Goal: Information Seeking & Learning: Obtain resource

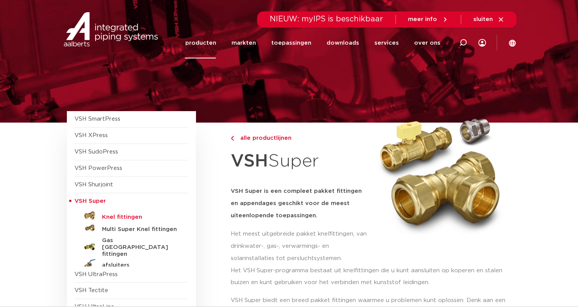
click at [117, 215] on h5 "Knel fittingen" at bounding box center [140, 217] width 76 height 7
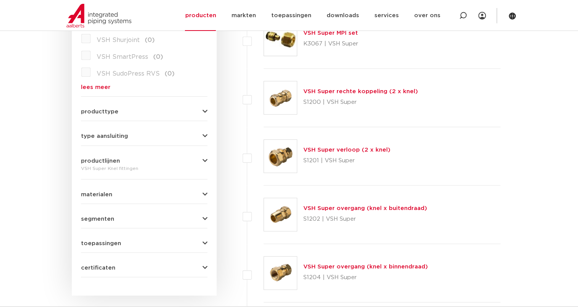
scroll to position [267, 0]
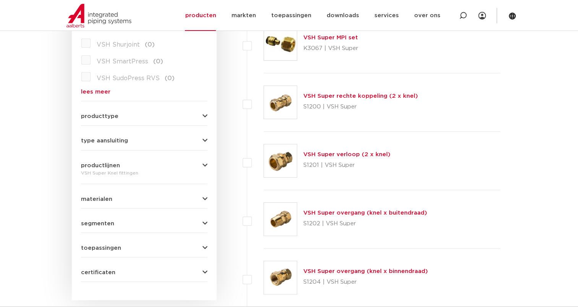
click at [203, 140] on icon "button" at bounding box center [204, 141] width 5 height 6
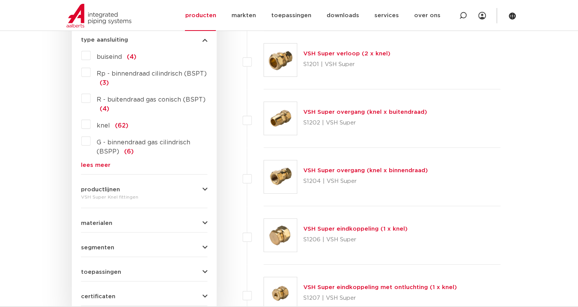
scroll to position [382, 0]
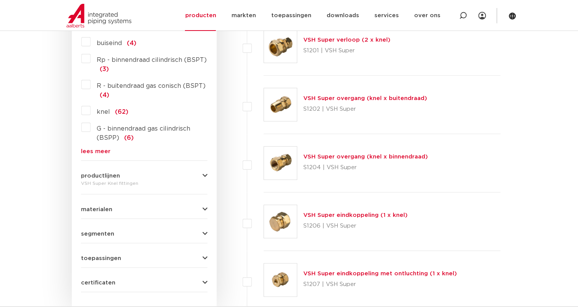
click at [101, 232] on span "segmenten" at bounding box center [97, 234] width 33 height 6
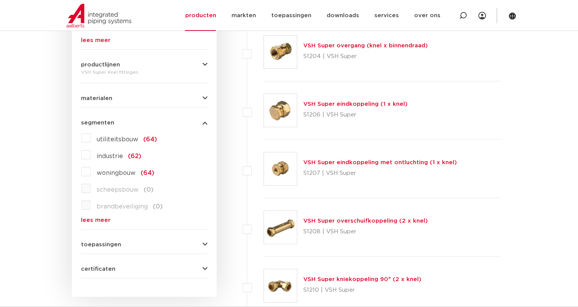
scroll to position [497, 0]
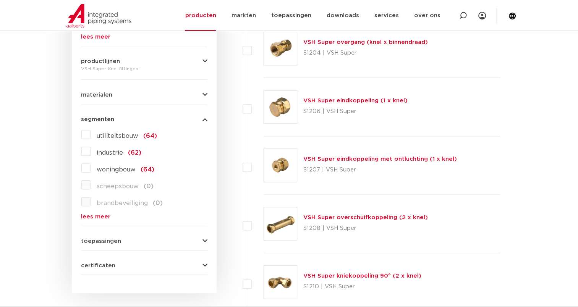
click at [106, 119] on span "segmenten" at bounding box center [97, 120] width 33 height 6
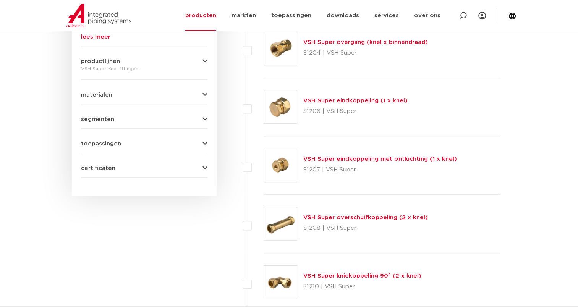
click at [99, 144] on span "toepassingen" at bounding box center [101, 144] width 40 height 6
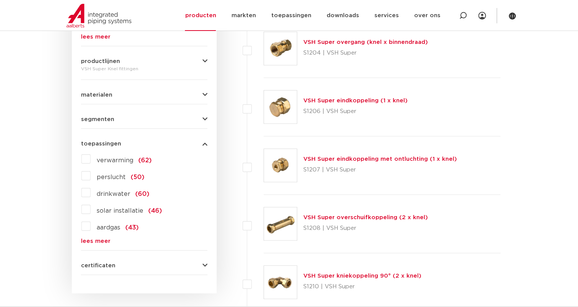
click at [91, 193] on label "drinkwater (60)" at bounding box center [120, 192] width 59 height 12
click at [0, 0] on input "drinkwater (60)" at bounding box center [0, 0] width 0 height 0
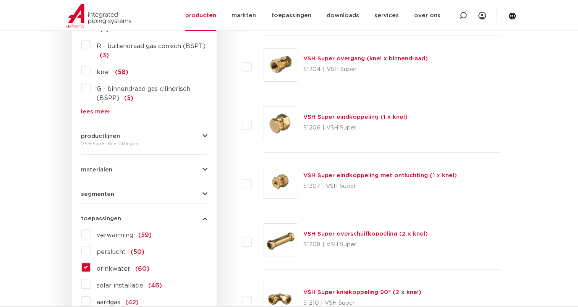
scroll to position [420, 0]
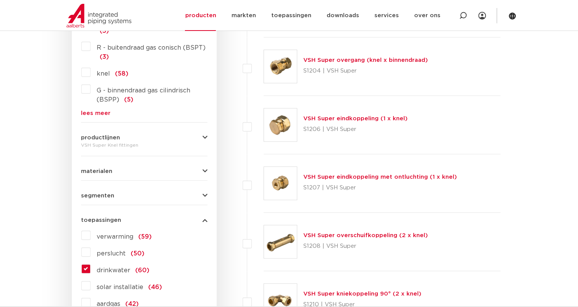
click at [112, 136] on span "productlijnen" at bounding box center [100, 138] width 39 height 6
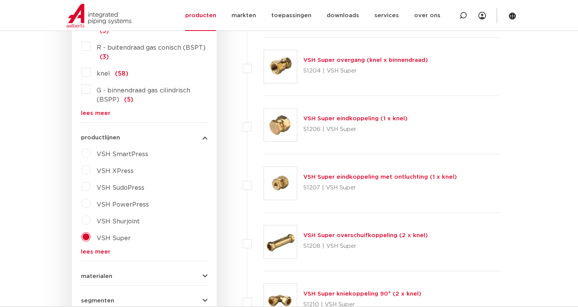
click at [112, 136] on span "productlijnen" at bounding box center [100, 138] width 39 height 6
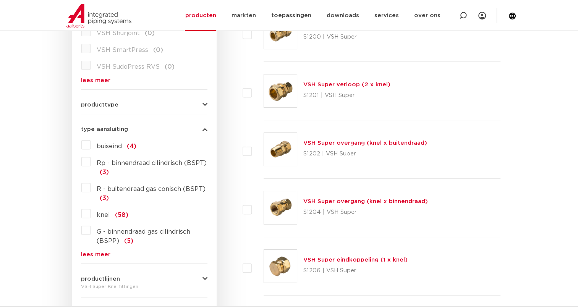
scroll to position [267, 0]
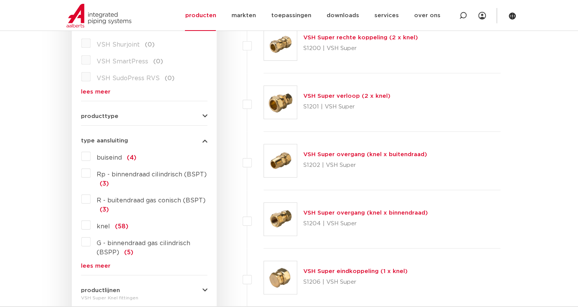
click at [91, 224] on label "knel (58)" at bounding box center [110, 225] width 38 height 12
click at [0, 0] on input "knel (58)" at bounding box center [0, 0] width 0 height 0
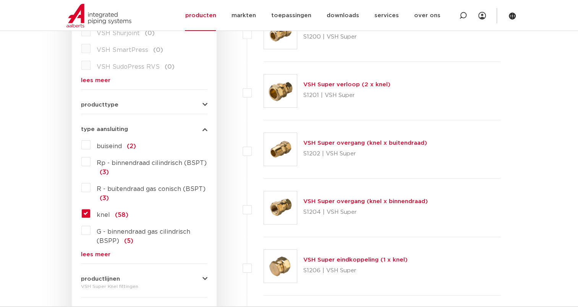
scroll to position [306, 0]
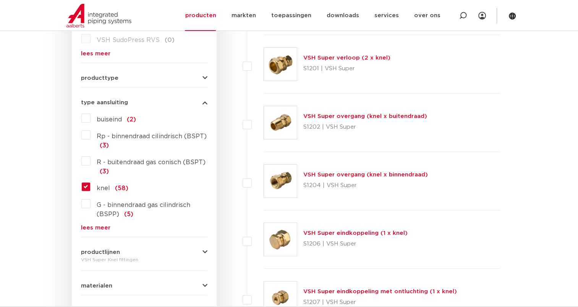
click at [91, 116] on label "buiseind (2)" at bounding box center [113, 118] width 45 height 12
click at [0, 0] on input "buiseind (2)" at bounding box center [0, 0] width 0 height 0
click at [103, 226] on link "lees meer" at bounding box center [144, 228] width 126 height 6
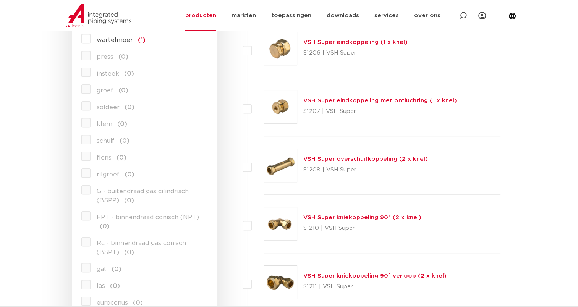
scroll to position [688, 0]
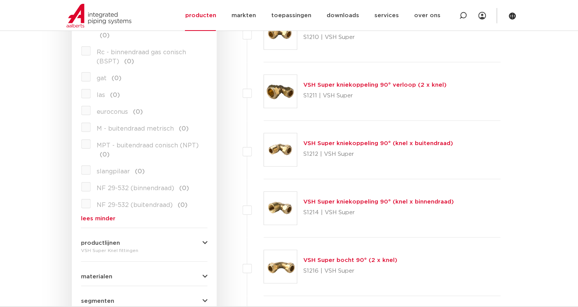
click at [100, 217] on link "lees minder" at bounding box center [144, 219] width 126 height 6
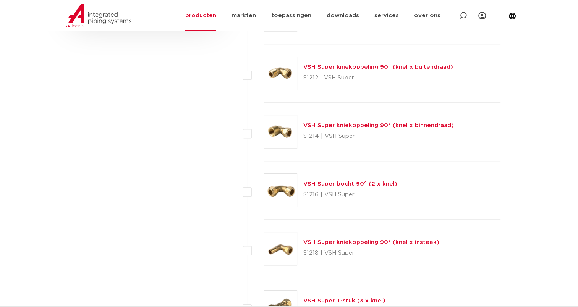
scroll to position [802, 0]
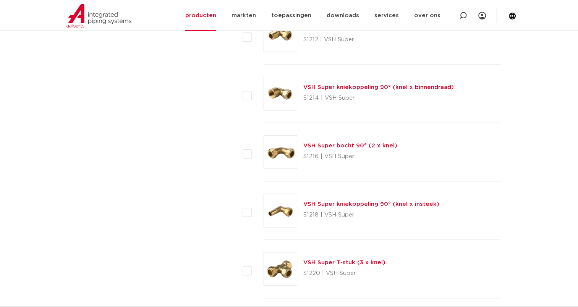
click at [322, 260] on link "VSH Super T-stuk (3 x knel)" at bounding box center [344, 263] width 82 height 6
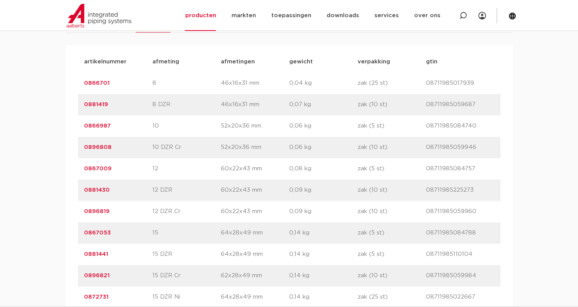
scroll to position [306, 0]
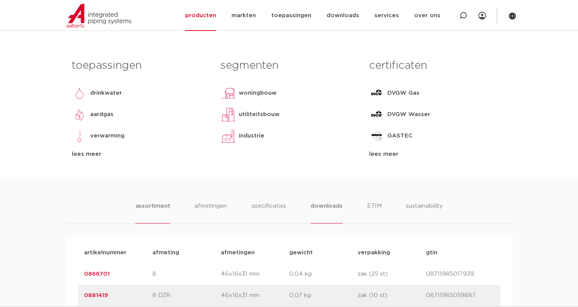
click at [318, 208] on li "downloads" at bounding box center [327, 213] width 32 height 22
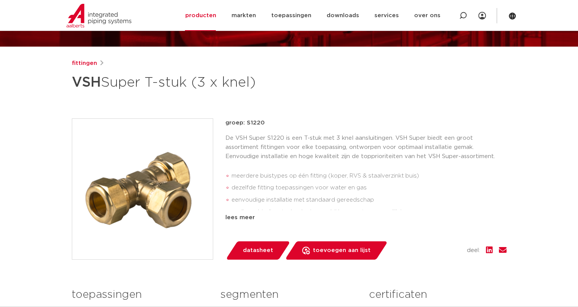
scroll to position [0, 0]
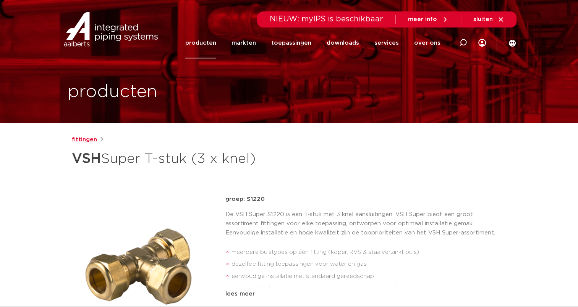
click at [85, 139] on link "fittingen" at bounding box center [84, 139] width 25 height 9
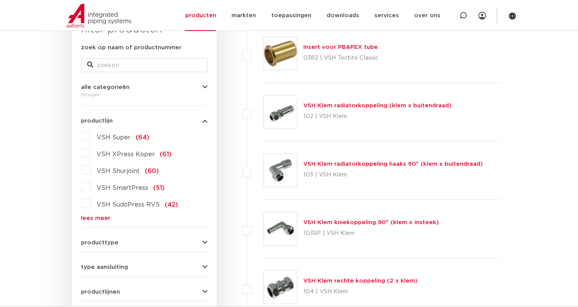
scroll to position [115, 0]
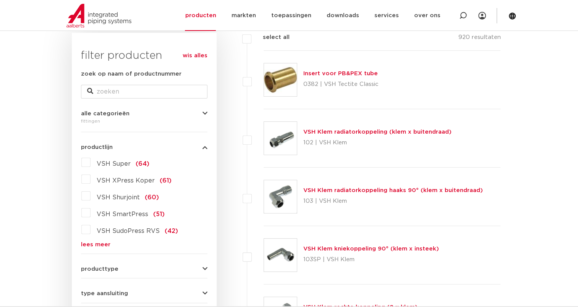
click at [92, 122] on div "fittingen" at bounding box center [144, 121] width 126 height 9
click at [206, 114] on icon "button" at bounding box center [204, 114] width 5 height 6
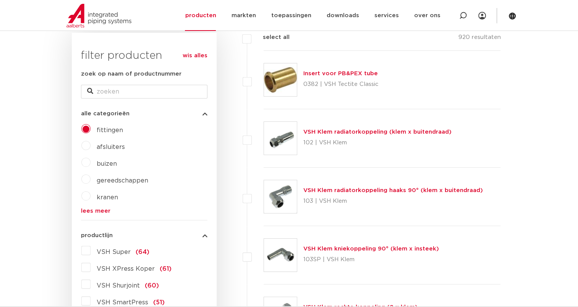
click at [93, 209] on link "lees meer" at bounding box center [144, 211] width 126 height 6
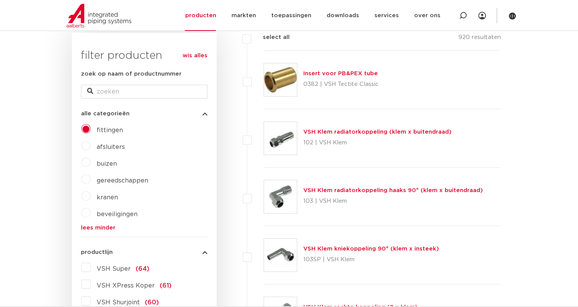
click at [91, 163] on label "buizen" at bounding box center [104, 162] width 26 height 12
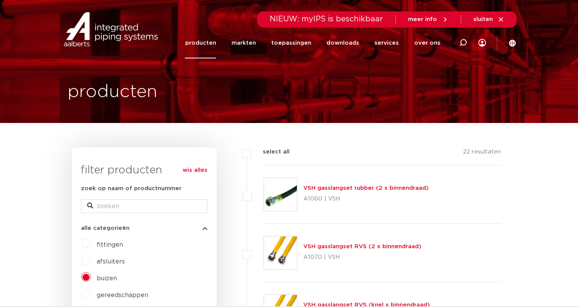
click at [91, 244] on label "fittingen" at bounding box center [107, 243] width 32 height 12
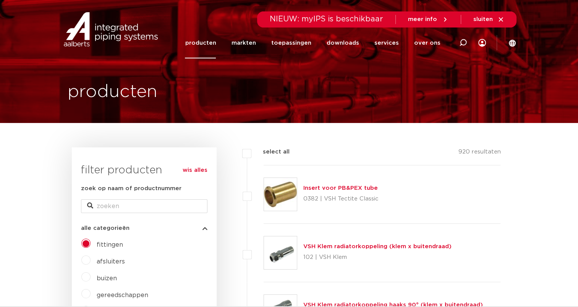
click at [277, 191] on img at bounding box center [280, 194] width 33 height 33
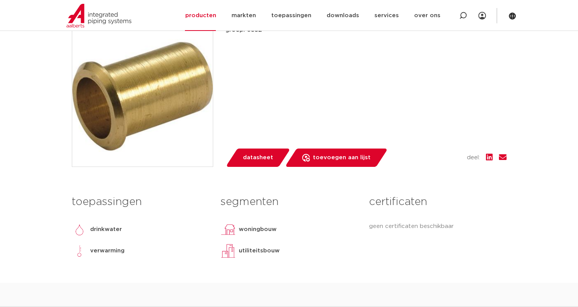
scroll to position [153, 0]
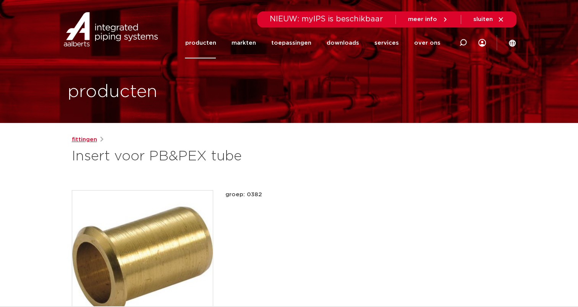
click at [86, 139] on link "fittingen" at bounding box center [84, 139] width 25 height 9
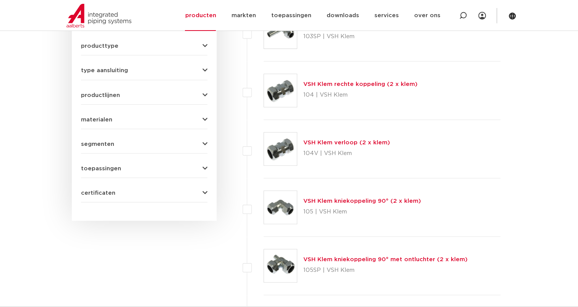
scroll to position [267, 0]
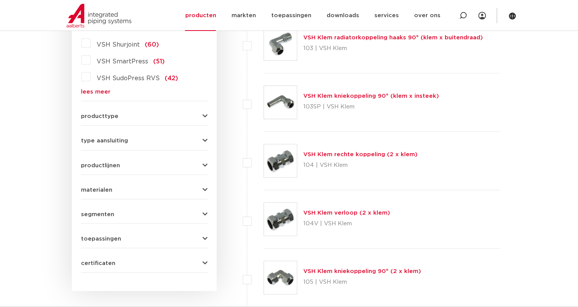
click at [204, 187] on icon "button" at bounding box center [204, 190] width 5 height 6
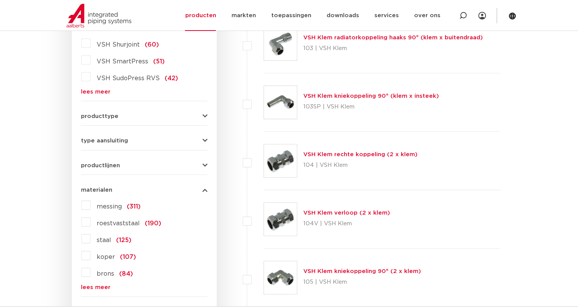
click at [91, 205] on label "messing (311)" at bounding box center [116, 205] width 50 height 12
click at [0, 0] on input "messing (311)" at bounding box center [0, 0] width 0 height 0
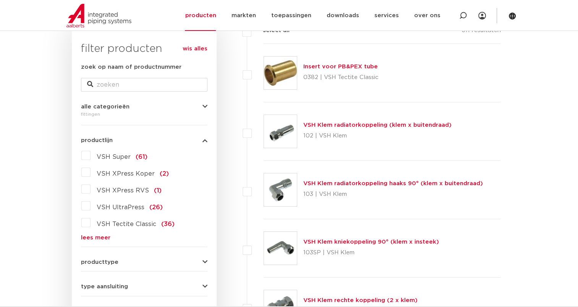
scroll to position [76, 0]
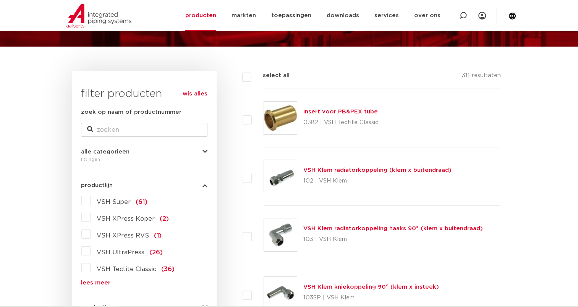
click at [91, 202] on label "VSH Super (61)" at bounding box center [119, 200] width 57 height 12
click at [0, 0] on input "VSH Super (61)" at bounding box center [0, 0] width 0 height 0
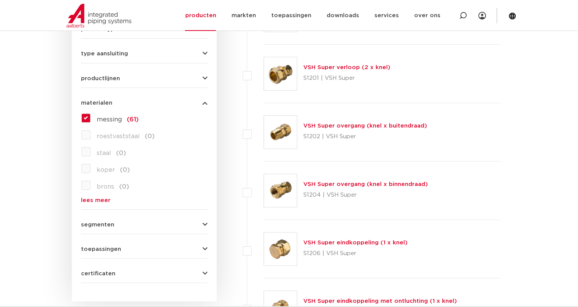
scroll to position [382, 0]
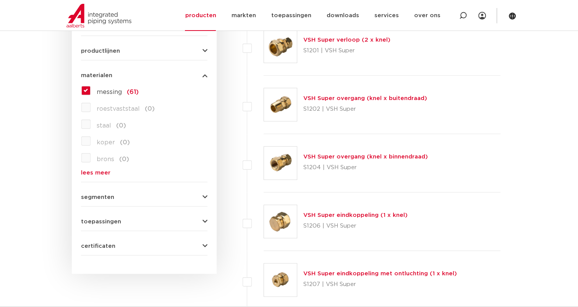
click at [106, 197] on span "segmenten" at bounding box center [97, 197] width 33 height 6
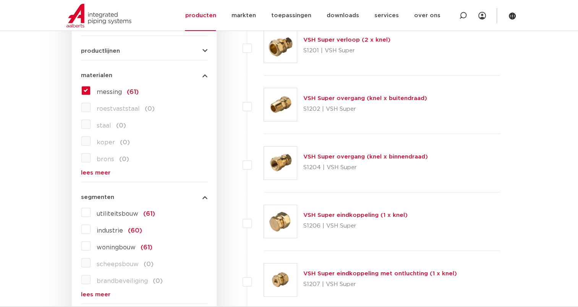
click at [91, 228] on label "industrie (60)" at bounding box center [117, 229] width 52 height 12
click at [0, 0] on input "industrie (60)" at bounding box center [0, 0] width 0 height 0
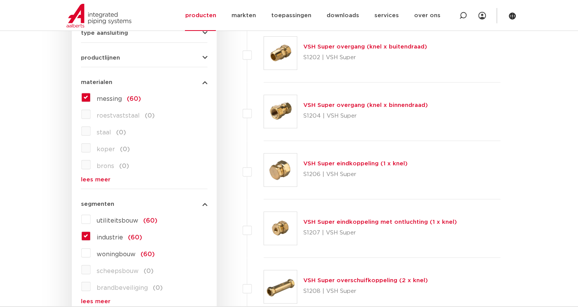
scroll to position [382, 0]
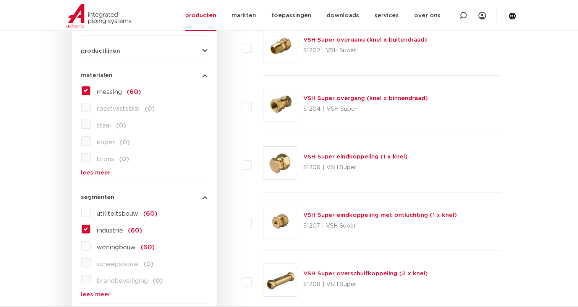
click at [91, 212] on label "utiliteitsbouw (60)" at bounding box center [124, 212] width 67 height 12
click at [0, 0] on input "utiliteitsbouw (60)" at bounding box center [0, 0] width 0 height 0
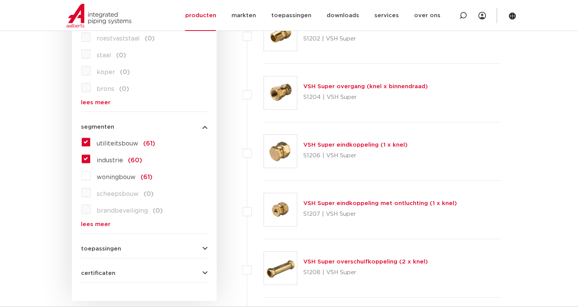
scroll to position [497, 0]
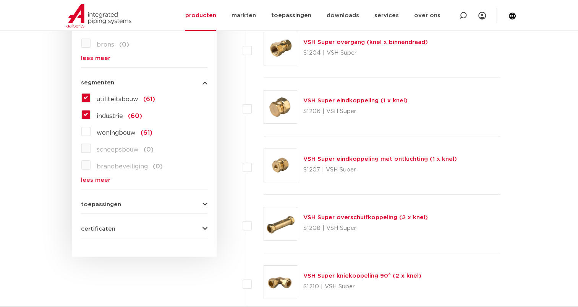
click at [204, 202] on icon "button" at bounding box center [204, 205] width 5 height 6
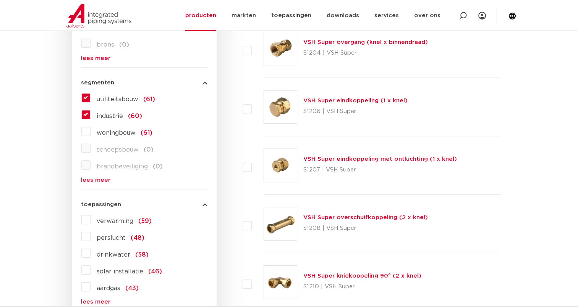
click at [91, 252] on label "drinkwater (58)" at bounding box center [120, 253] width 58 height 12
click at [0, 0] on input "drinkwater (58)" at bounding box center [0, 0] width 0 height 0
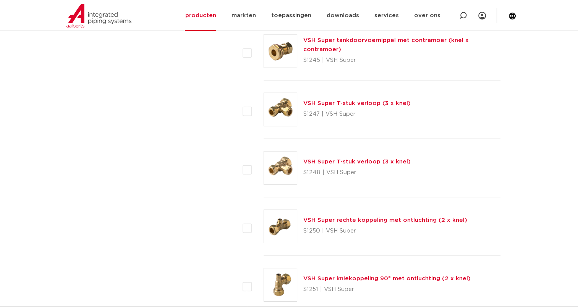
scroll to position [1910, 0]
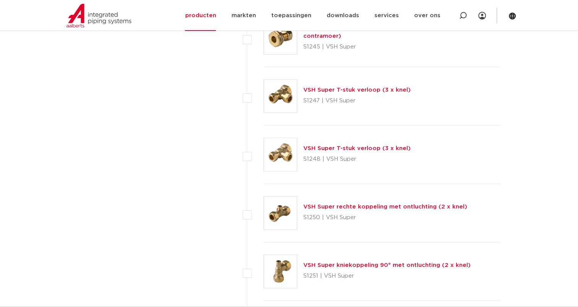
click at [315, 147] on link "VSH Super T-stuk verloop (3 x knel)" at bounding box center [356, 149] width 107 height 6
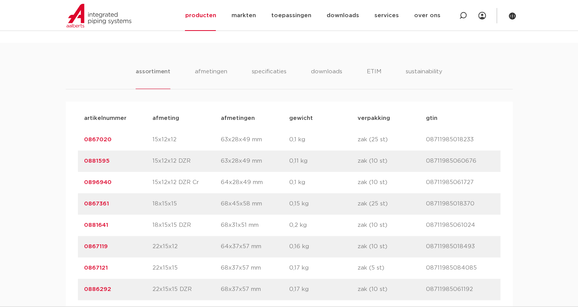
scroll to position [382, 0]
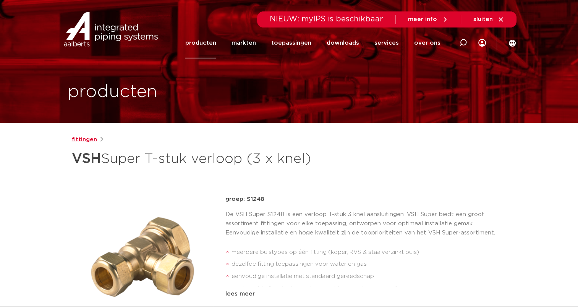
click at [84, 140] on link "fittingen" at bounding box center [84, 139] width 25 height 9
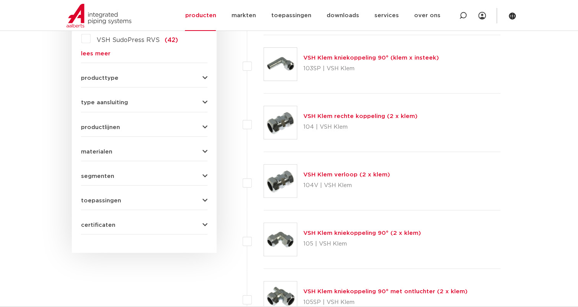
scroll to position [267, 0]
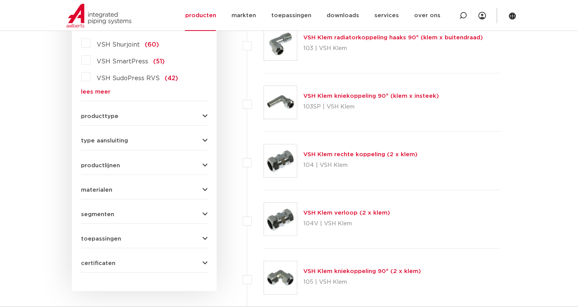
click at [99, 236] on span "toepassingen" at bounding box center [101, 239] width 40 height 6
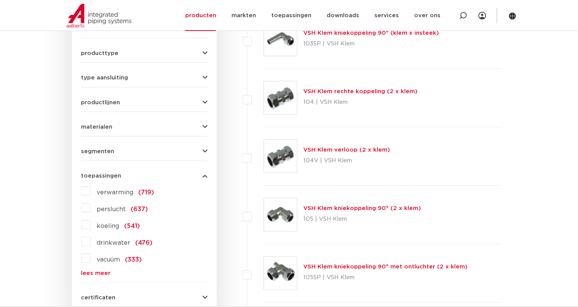
scroll to position [344, 0]
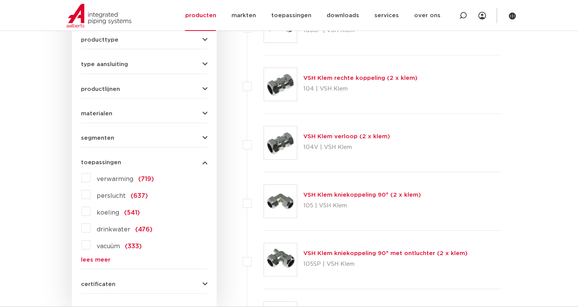
click at [91, 228] on label "drinkwater (476)" at bounding box center [122, 228] width 62 height 12
click at [0, 0] on input "drinkwater (476)" at bounding box center [0, 0] width 0 height 0
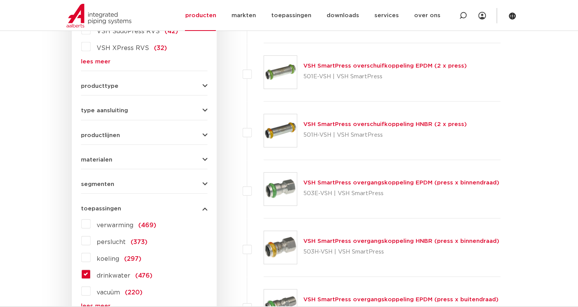
scroll to position [344, 0]
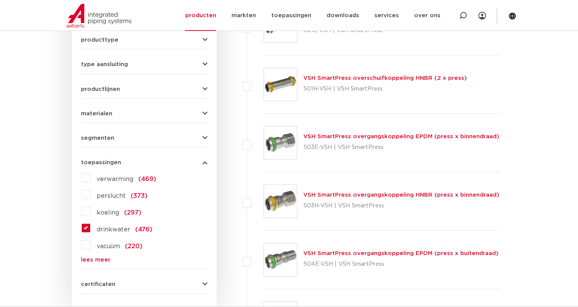
click at [203, 162] on icon "button" at bounding box center [204, 163] width 5 height 6
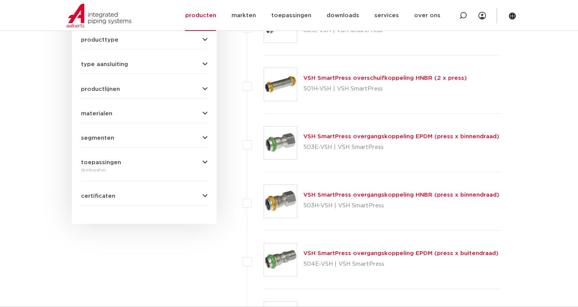
click at [206, 135] on icon "button" at bounding box center [204, 138] width 5 height 6
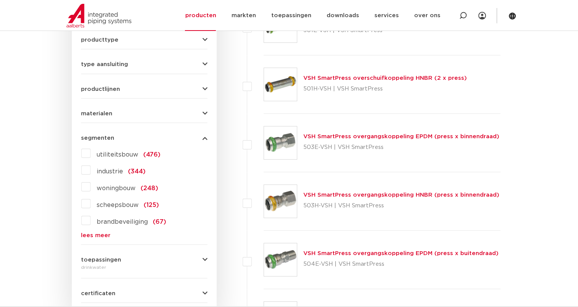
click at [206, 134] on div "segmenten utiliteitsbouw (476) industrie (344) woningbouw (248) scheepsbouw (12…" at bounding box center [144, 183] width 126 height 109
click at [204, 136] on icon "button" at bounding box center [204, 138] width 5 height 6
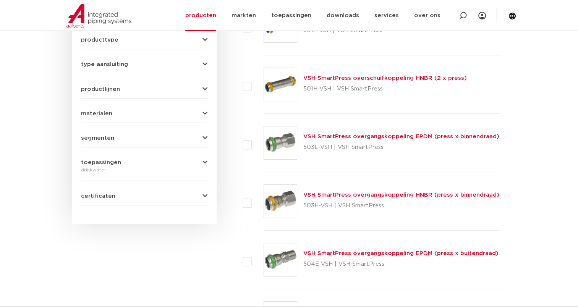
click at [206, 113] on icon "button" at bounding box center [204, 114] width 5 height 6
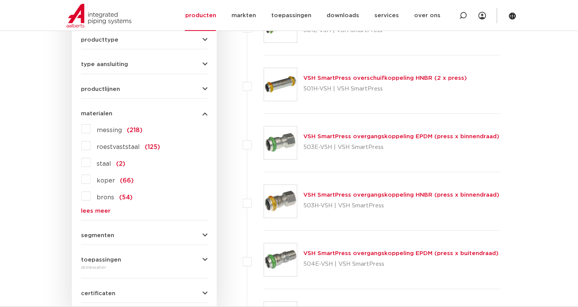
click at [91, 128] on label "messing (218)" at bounding box center [117, 129] width 52 height 12
click at [0, 0] on input "messing (218)" at bounding box center [0, 0] width 0 height 0
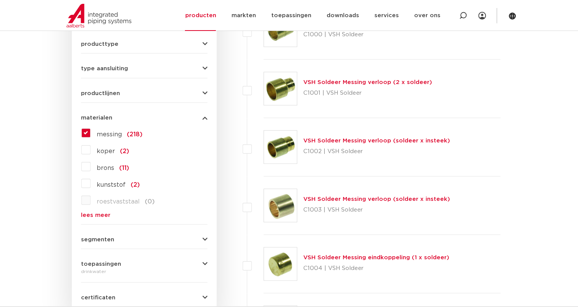
scroll to position [344, 0]
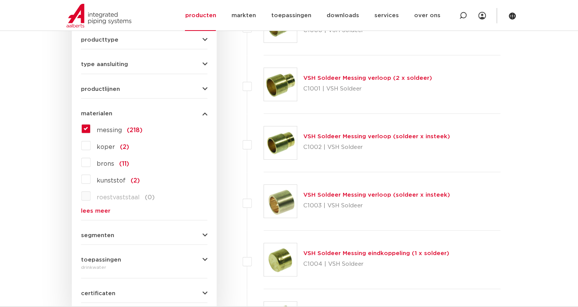
click at [86, 167] on div "messing (218) koper (2) brons (11) kunststof (2) roestvaststaal (0) staal (0) g…" at bounding box center [144, 168] width 126 height 91
click at [91, 161] on label "brons (11)" at bounding box center [110, 162] width 39 height 12
click at [0, 0] on input "brons (11)" at bounding box center [0, 0] width 0 height 0
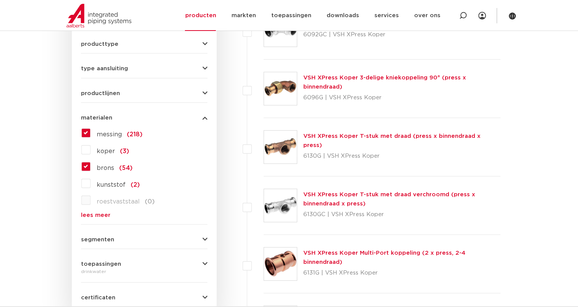
scroll to position [344, 0]
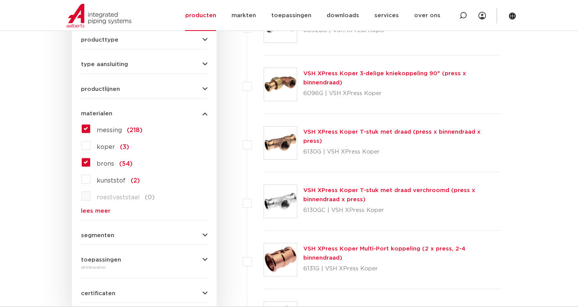
click at [91, 146] on label "koper (3)" at bounding box center [110, 145] width 39 height 12
click at [0, 0] on input "koper (3)" at bounding box center [0, 0] width 0 height 0
click at [205, 112] on icon "button" at bounding box center [204, 114] width 5 height 6
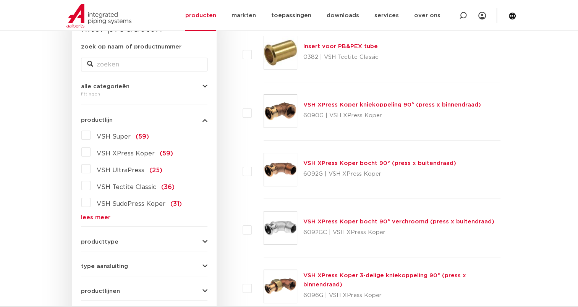
scroll to position [153, 0]
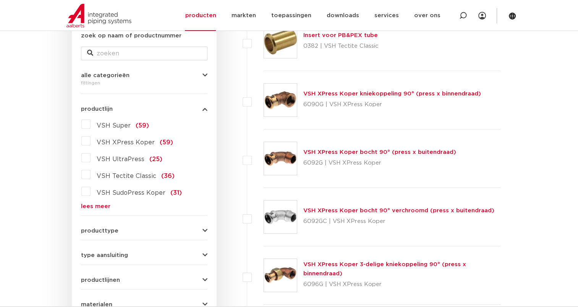
click at [205, 74] on icon "button" at bounding box center [204, 76] width 5 height 6
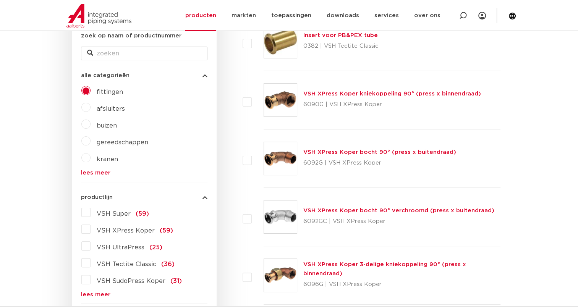
click at [205, 74] on icon "button" at bounding box center [204, 76] width 5 height 6
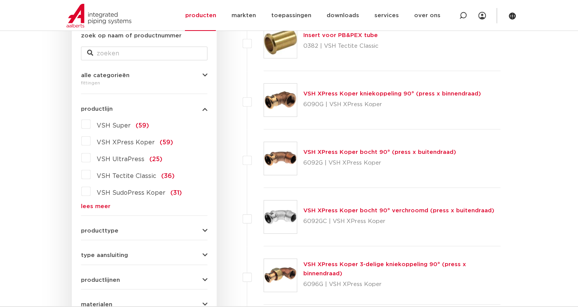
click at [205, 230] on icon "button" at bounding box center [204, 231] width 5 height 6
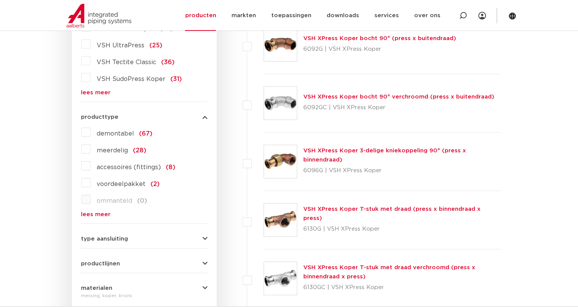
scroll to position [267, 0]
click at [91, 165] on label "accessoires (fittings) (8)" at bounding box center [133, 165] width 85 height 12
click at [0, 0] on input "accessoires (fittings) (8)" at bounding box center [0, 0] width 0 height 0
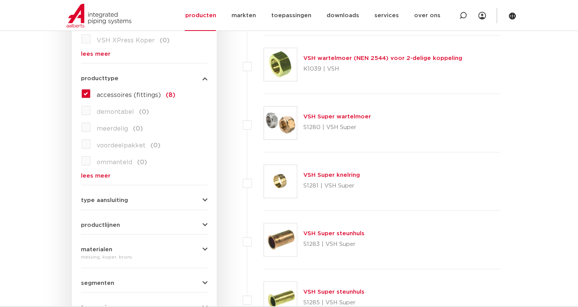
scroll to position [306, 0]
click at [205, 198] on icon "button" at bounding box center [204, 200] width 5 height 6
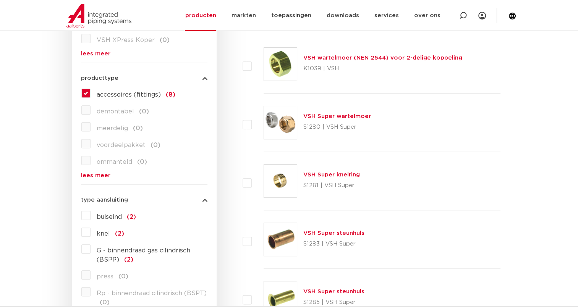
click at [91, 215] on label "buiseind (2)" at bounding box center [113, 215] width 45 height 12
click at [0, 0] on input "buiseind (2)" at bounding box center [0, 0] width 0 height 0
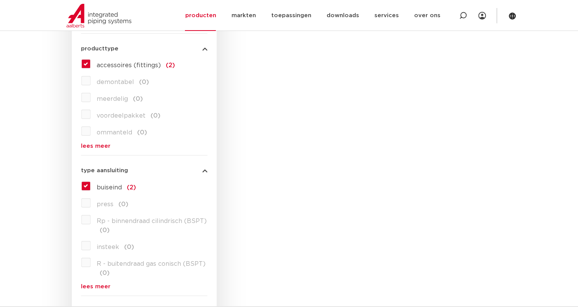
scroll to position [344, 0]
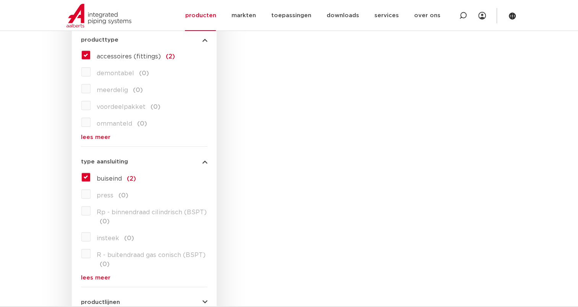
click at [91, 176] on label "buiseind (2)" at bounding box center [113, 177] width 45 height 12
click at [0, 0] on input "buiseind (2)" at bounding box center [0, 0] width 0 height 0
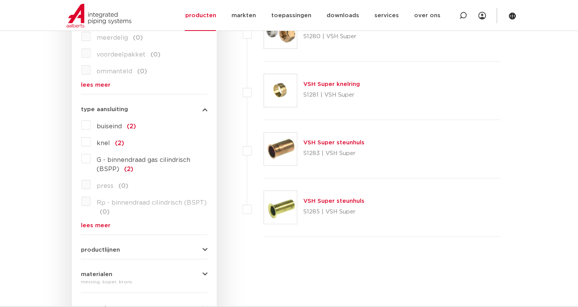
scroll to position [420, 0]
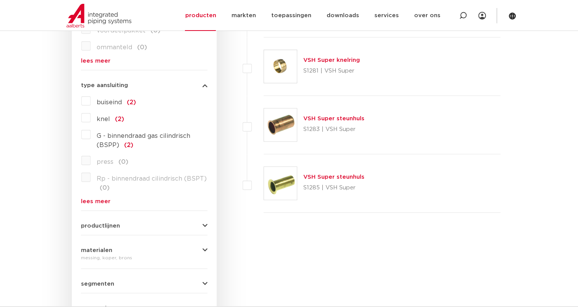
click at [206, 225] on icon "button" at bounding box center [204, 226] width 5 height 6
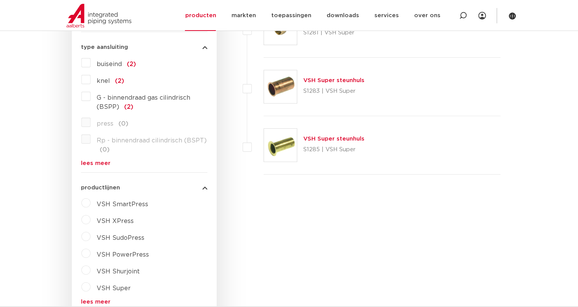
scroll to position [497, 0]
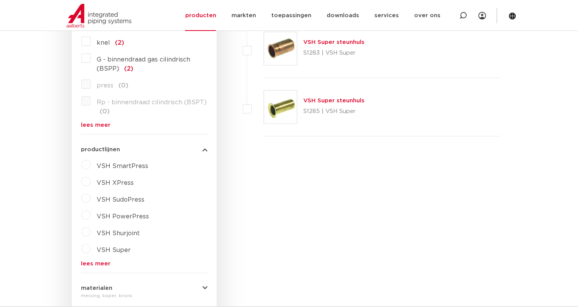
click at [91, 249] on label "VSH Super" at bounding box center [111, 249] width 40 height 12
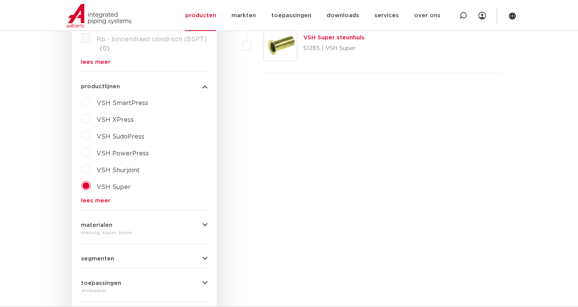
scroll to position [573, 0]
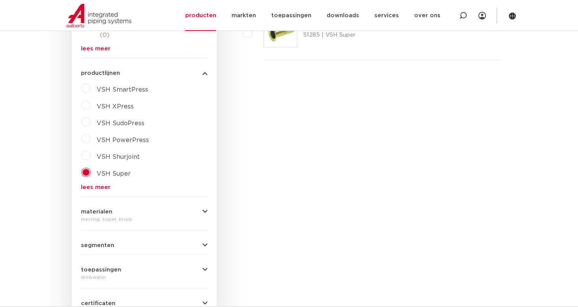
click at [206, 212] on icon "button" at bounding box center [204, 212] width 5 height 6
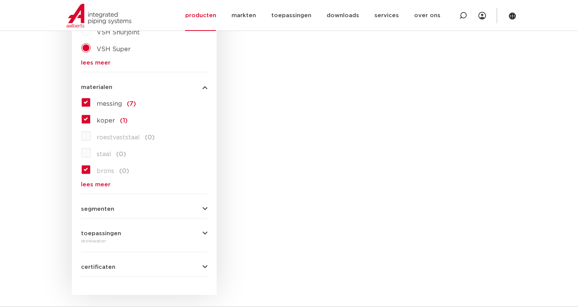
scroll to position [726, 0]
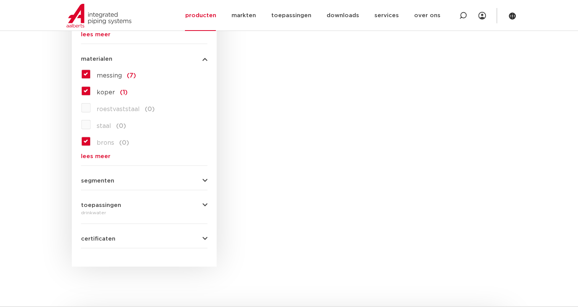
click at [204, 178] on icon "button" at bounding box center [204, 181] width 5 height 6
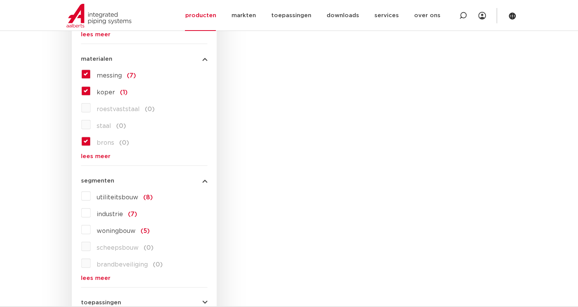
click at [204, 178] on icon "button" at bounding box center [204, 181] width 5 height 6
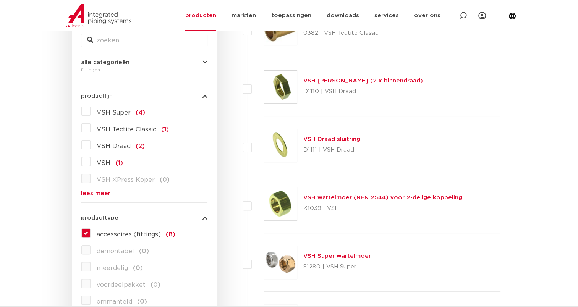
scroll to position [191, 0]
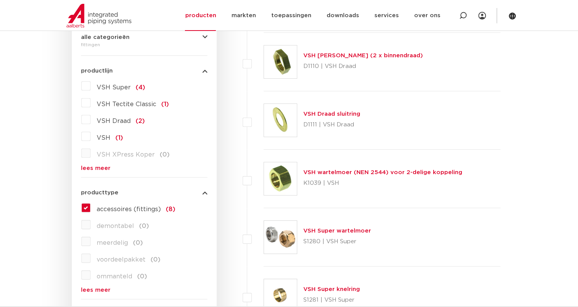
click at [91, 209] on label "accessoires (fittings) (8)" at bounding box center [133, 208] width 85 height 12
click at [0, 0] on input "accessoires (fittings) (8)" at bounding box center [0, 0] width 0 height 0
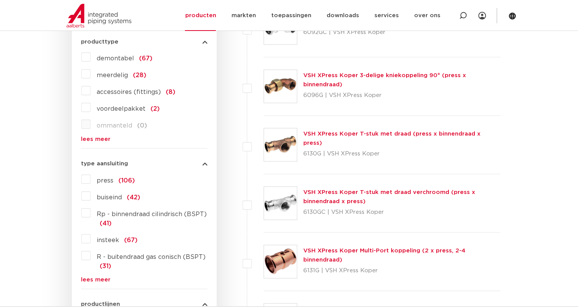
scroll to position [344, 0]
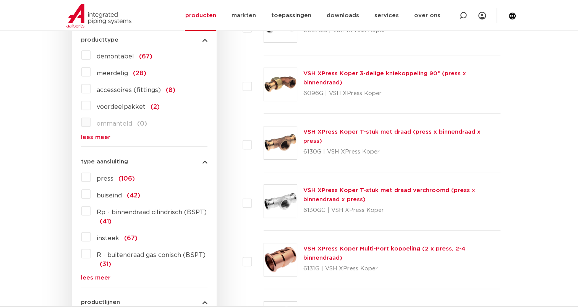
click at [91, 194] on label "buiseind (42)" at bounding box center [116, 194] width 50 height 12
click at [0, 0] on input "buiseind (42)" at bounding box center [0, 0] width 0 height 0
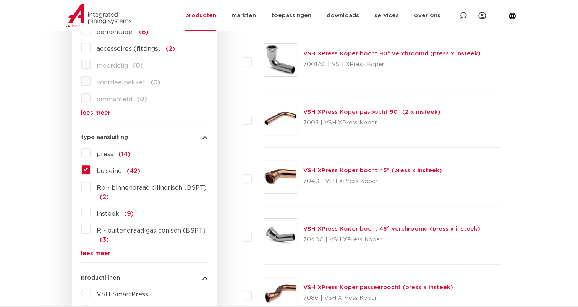
scroll to position [382, 0]
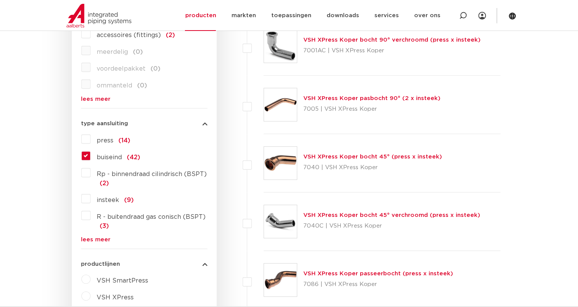
click at [90, 238] on link "lees meer" at bounding box center [144, 240] width 126 height 6
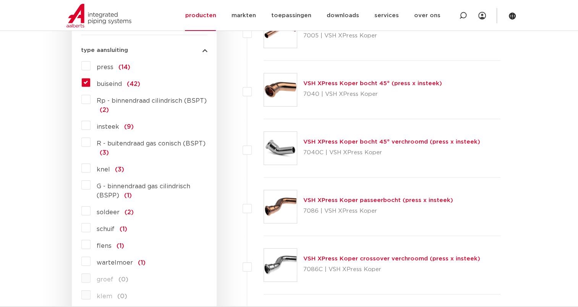
scroll to position [458, 0]
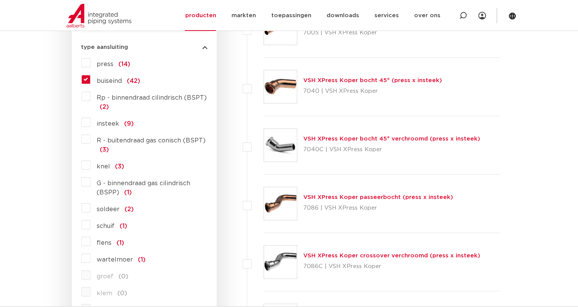
click at [91, 166] on label "knel (3)" at bounding box center [108, 165] width 34 height 12
click at [0, 0] on input "knel (3)" at bounding box center [0, 0] width 0 height 0
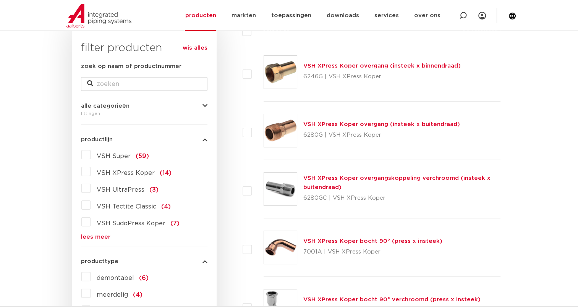
scroll to position [76, 0]
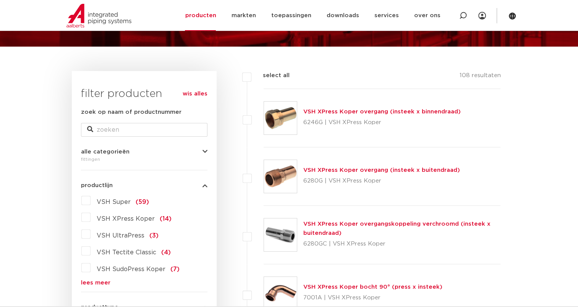
click at [331, 113] on link "VSH XPress Koper overgang (insteek x binnendraad)" at bounding box center [381, 112] width 157 height 6
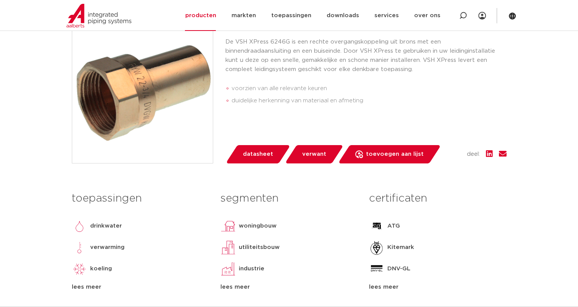
scroll to position [153, 0]
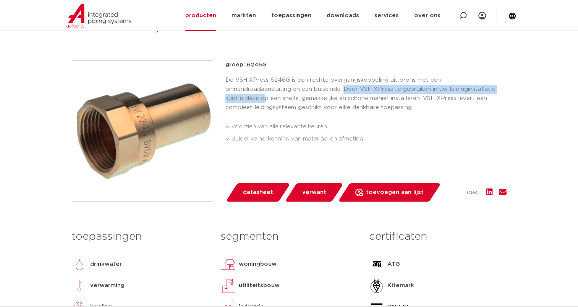
drag, startPoint x: 276, startPoint y: 89, endPoint x: 468, endPoint y: 87, distance: 192.2
click at [468, 87] on p "De VSH XPress 6246G is een rechte overgangskoppeling uit brons met een binnendr…" at bounding box center [365, 94] width 281 height 37
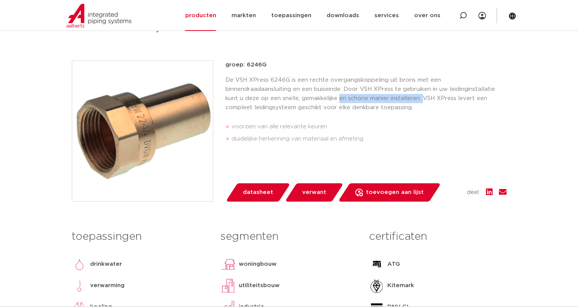
drag, startPoint x: 263, startPoint y: 99, endPoint x: 349, endPoint y: 97, distance: 86.0
click at [349, 97] on p "De VSH XPress 6246G is een rechte overgangskoppeling uit brons met een binnendr…" at bounding box center [365, 94] width 281 height 37
click at [249, 107] on p "De VSH XPress 6246G is een rechte overgangskoppeling uit brons met een binnendr…" at bounding box center [365, 94] width 281 height 37
click at [374, 191] on span "toevoegen aan lijst" at bounding box center [395, 192] width 58 height 12
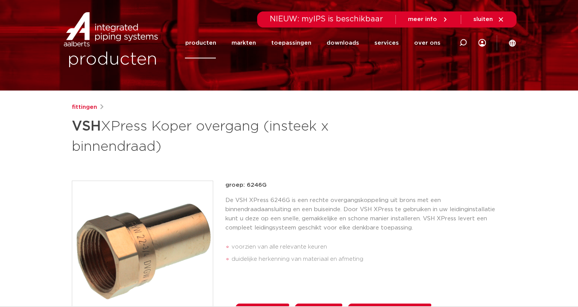
scroll to position [0, 0]
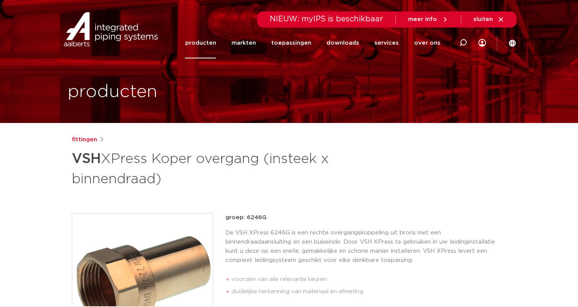
click at [209, 44] on link "producten" at bounding box center [200, 43] width 31 height 31
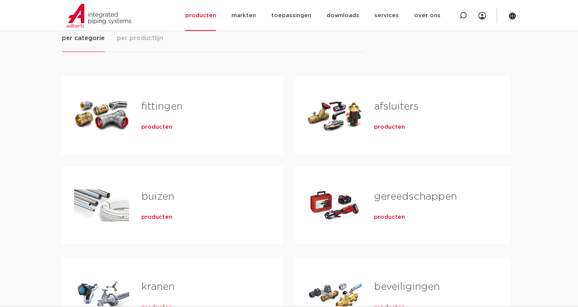
scroll to position [115, 0]
click at [102, 115] on div "Tabs. Open items met enter of spatie, sluit af met escape en navigeer met de pi…" at bounding box center [101, 114] width 55 height 53
click at [136, 37] on span "per productlijn" at bounding box center [140, 37] width 46 height 9
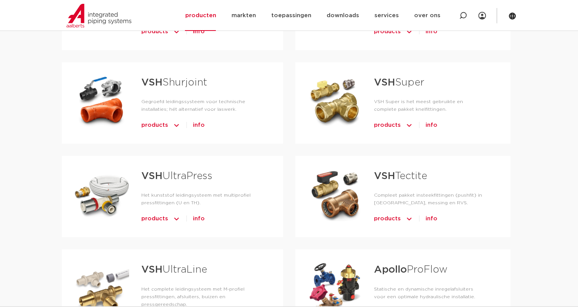
scroll to position [344, 0]
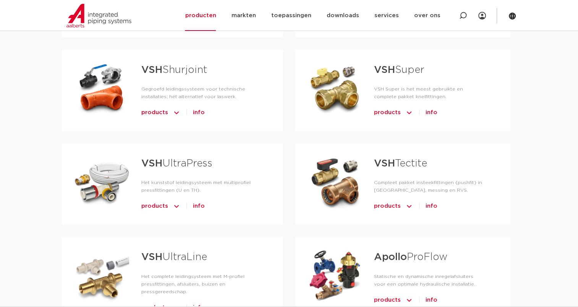
click at [408, 112] on img "Tabs. Open items met enter of spatie, sluit af met escape en navigeer met de pi…" at bounding box center [409, 113] width 8 height 12
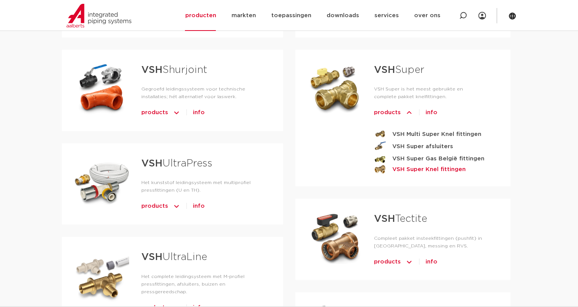
click at [410, 169] on strong "VSH Super Knel fittingen" at bounding box center [428, 170] width 73 height 10
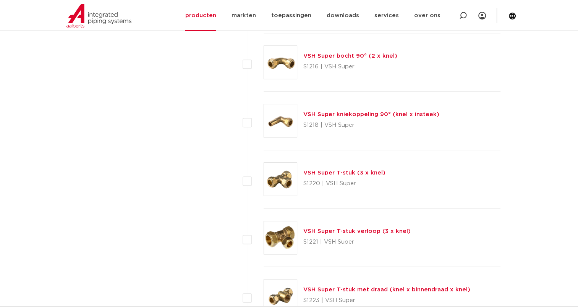
scroll to position [955, 0]
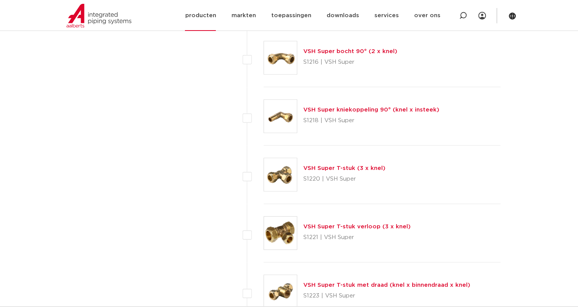
click at [91, 16] on img at bounding box center [98, 16] width 65 height 24
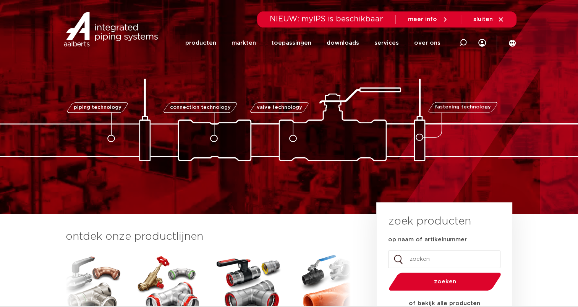
click at [422, 19] on span "meer info" at bounding box center [422, 19] width 29 height 6
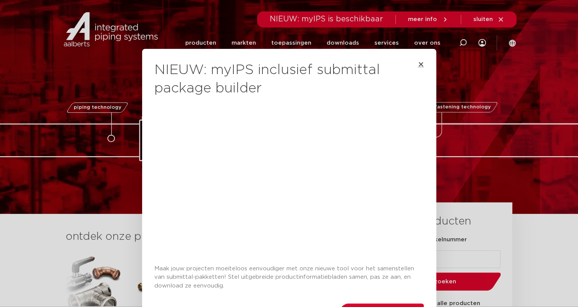
click at [418, 64] on icon "Close" at bounding box center [421, 64] width 6 height 6
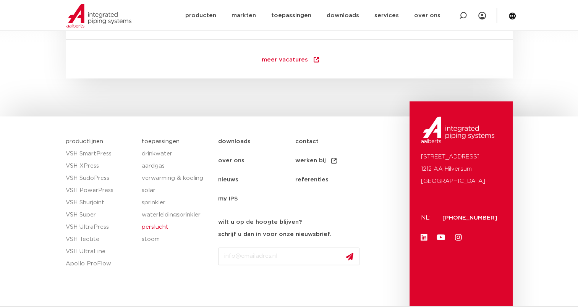
scroll to position [1142, 0]
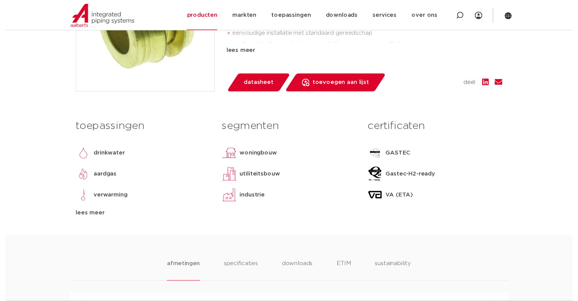
scroll to position [267, 0]
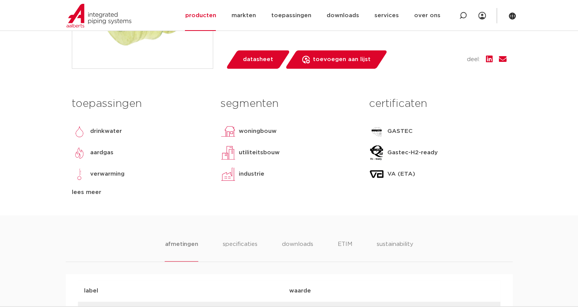
click at [255, 60] on span "datasheet" at bounding box center [258, 59] width 30 height 12
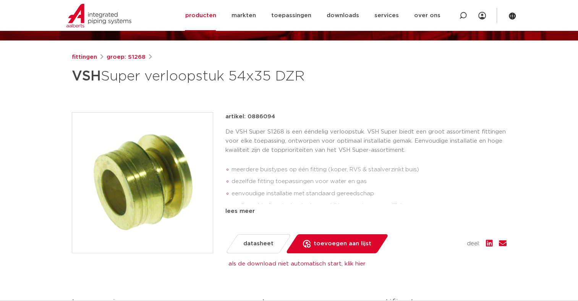
scroll to position [76, 0]
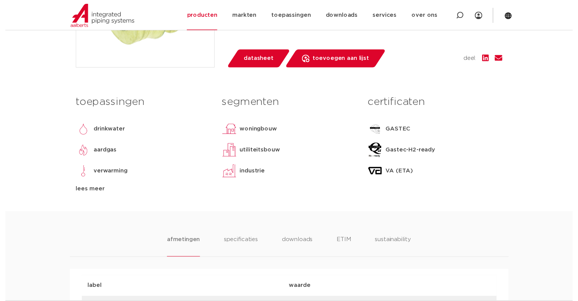
scroll to position [115, 0]
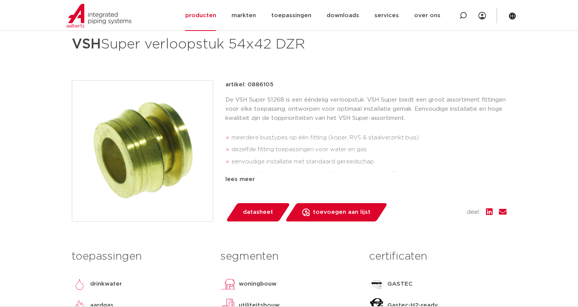
click at [267, 209] on span "datasheet" at bounding box center [258, 212] width 30 height 12
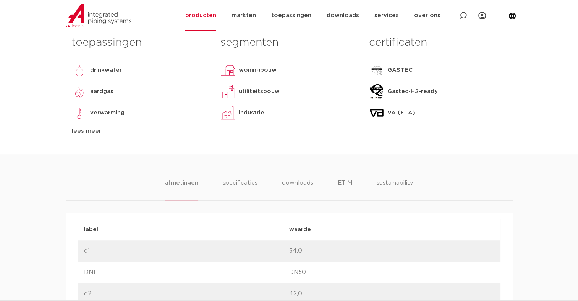
scroll to position [382, 0]
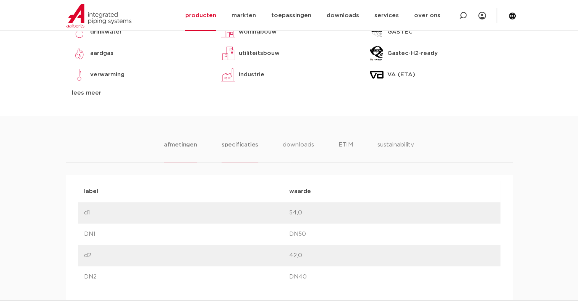
click at [237, 144] on li "specificaties" at bounding box center [240, 152] width 37 height 22
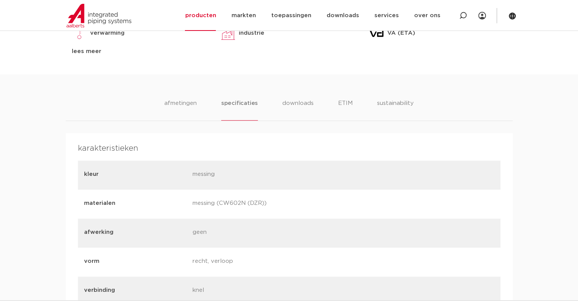
scroll to position [420, 0]
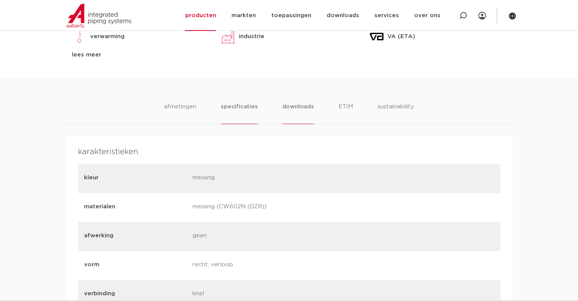
click at [292, 105] on li "downloads" at bounding box center [298, 113] width 32 height 22
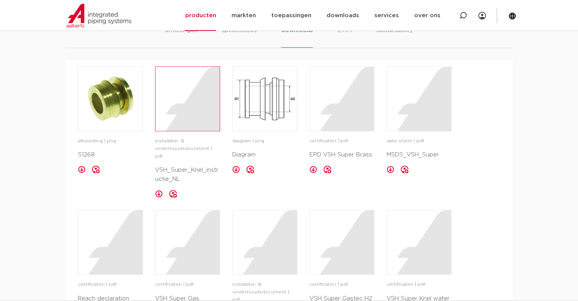
scroll to position [535, 0]
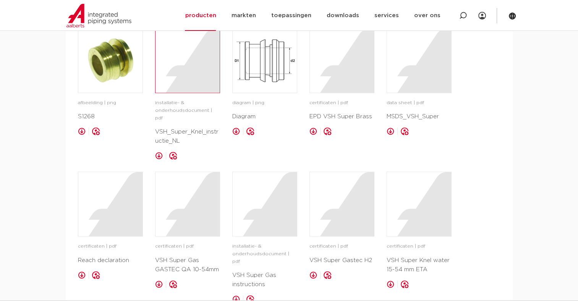
click at [189, 73] on div at bounding box center [187, 61] width 64 height 64
click at [113, 65] on img at bounding box center [110, 61] width 64 height 64
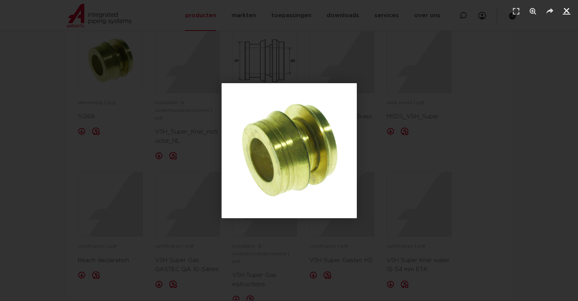
click at [565, 8] on icon "Sluiten (Esc)" at bounding box center [567, 11] width 8 height 8
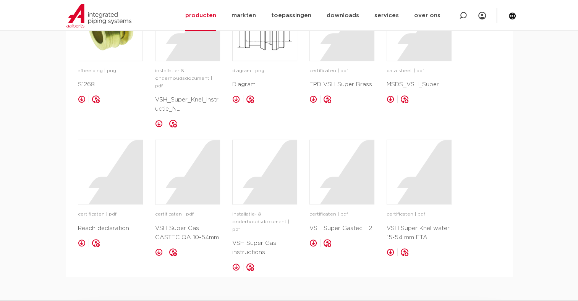
scroll to position [573, 0]
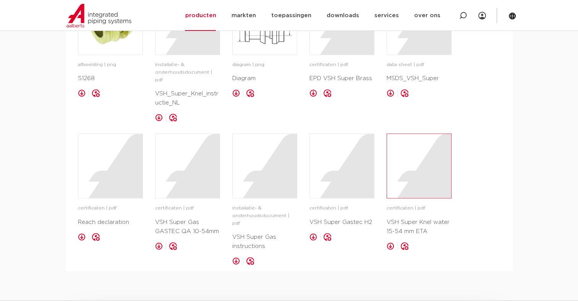
click at [423, 186] on div at bounding box center [419, 166] width 64 height 64
